Goal: Navigation & Orientation: Understand site structure

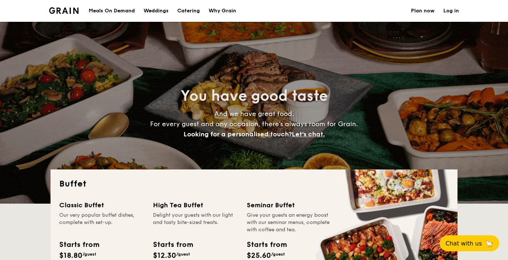
select select
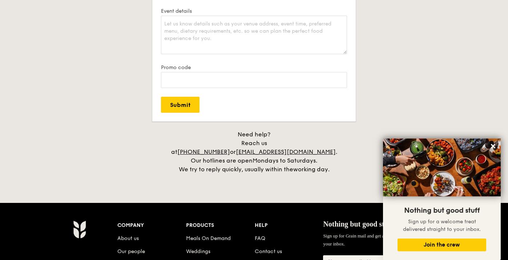
scroll to position [1563, 0]
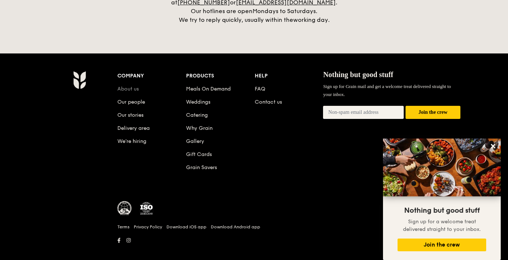
click at [135, 86] on link "About us" at bounding box center [127, 89] width 21 height 6
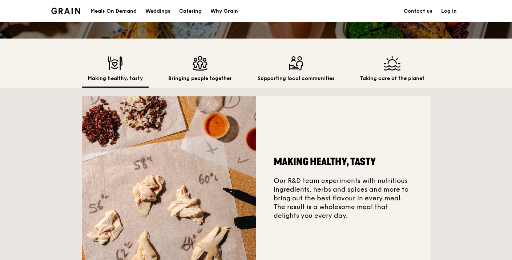
scroll to position [96, 0]
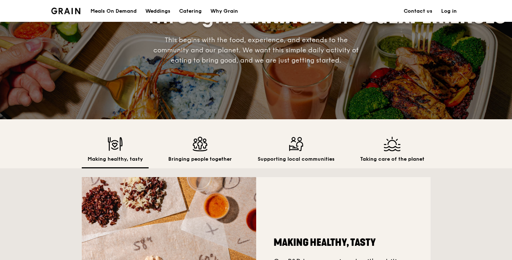
click at [195, 144] on img at bounding box center [200, 144] width 64 height 15
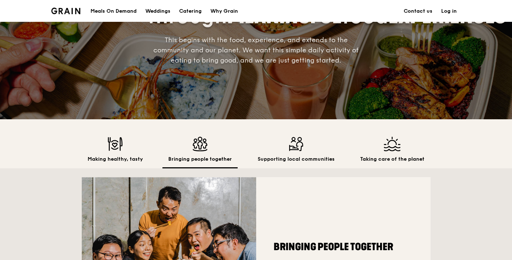
scroll to position [0, 0]
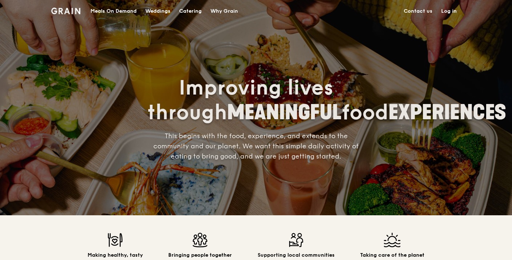
click at [70, 9] on img at bounding box center [65, 11] width 29 height 7
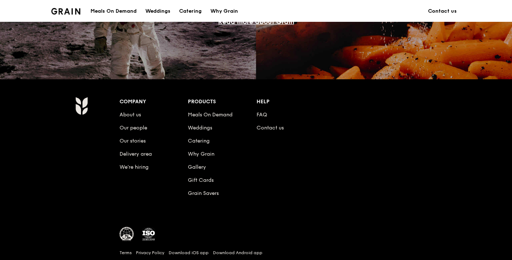
scroll to position [686, 0]
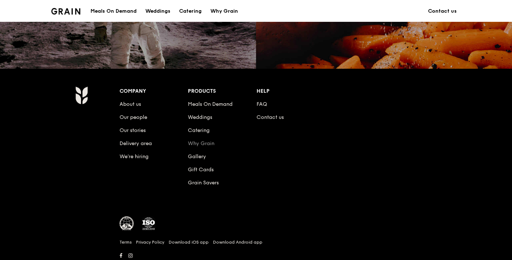
click at [198, 144] on link "Why Grain" at bounding box center [201, 143] width 27 height 6
